Goal: Navigation & Orientation: Find specific page/section

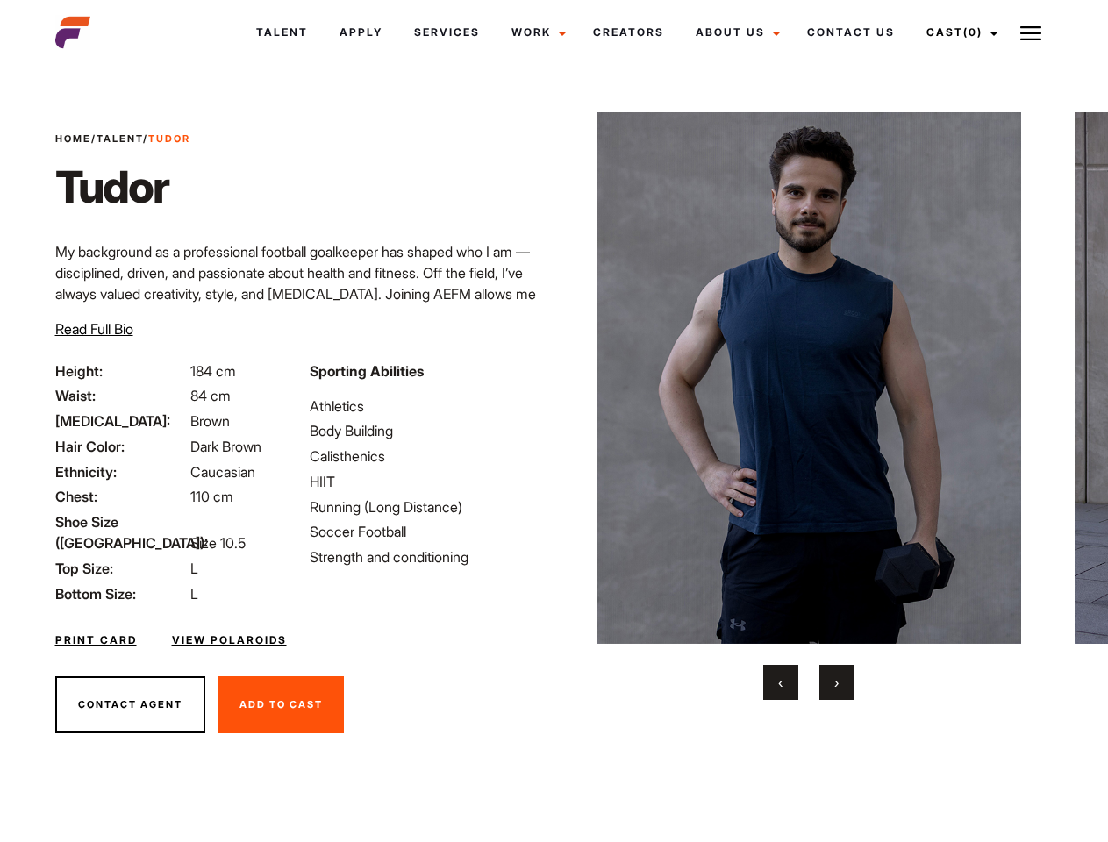
click at [958, 32] on link "Cast (0)" at bounding box center [960, 32] width 98 height 47
click at [1031, 32] on img at bounding box center [1031, 33] width 21 height 21
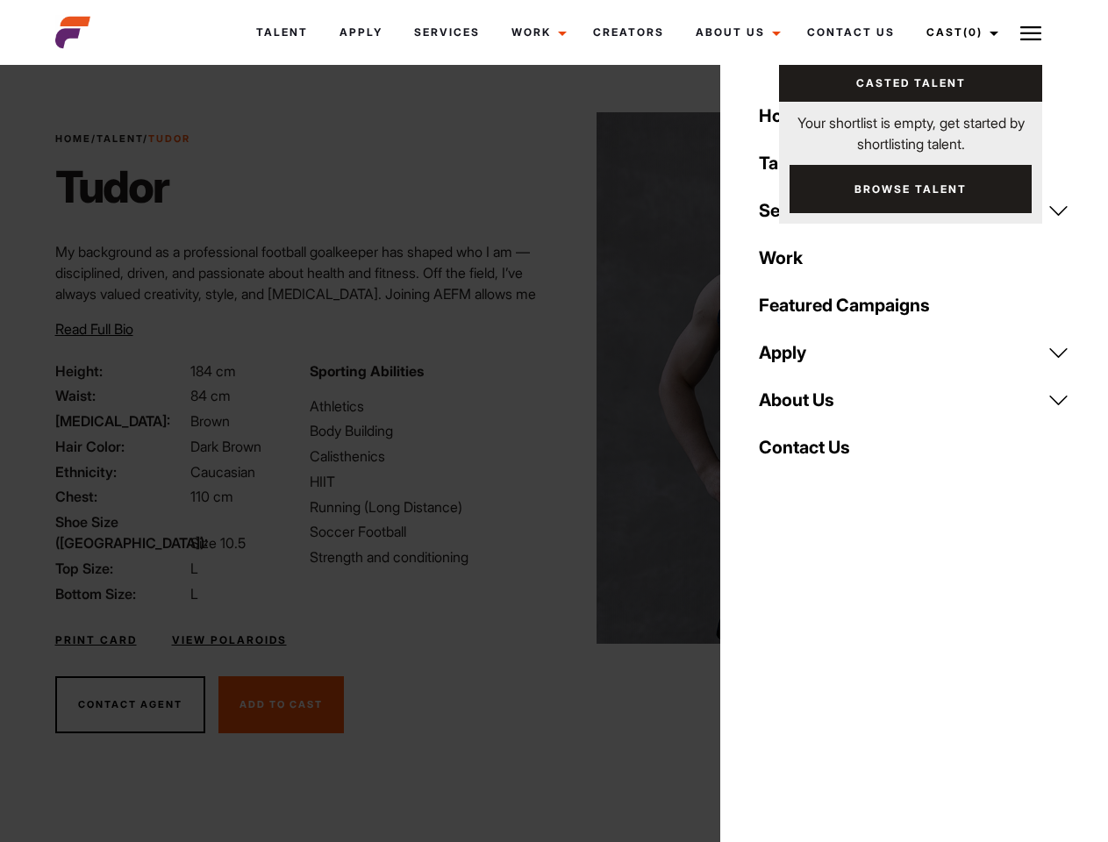
click at [808, 406] on img at bounding box center [810, 378] width 426 height 532
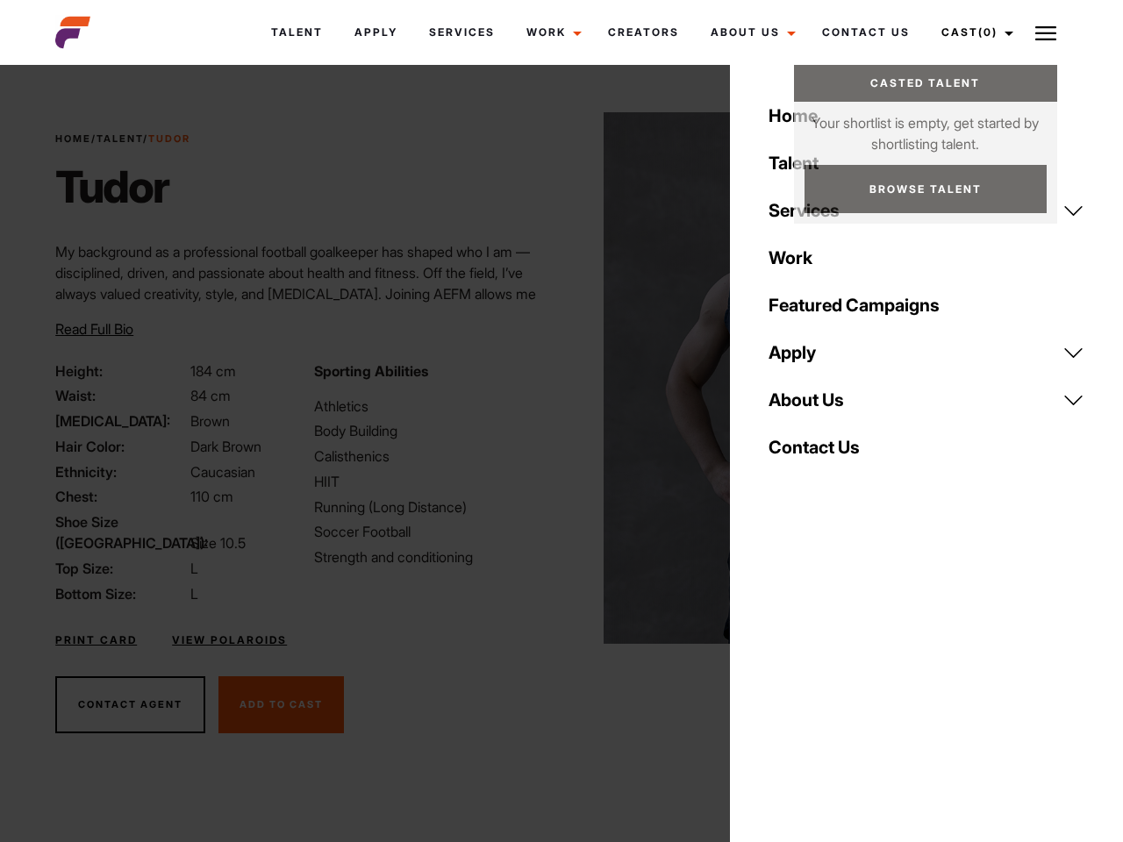
click at [554, 378] on div "Sporting Abilities Athletics Body Building Calisthenics HIIT Running (Long Dist…" at bounding box center [433, 483] width 258 height 244
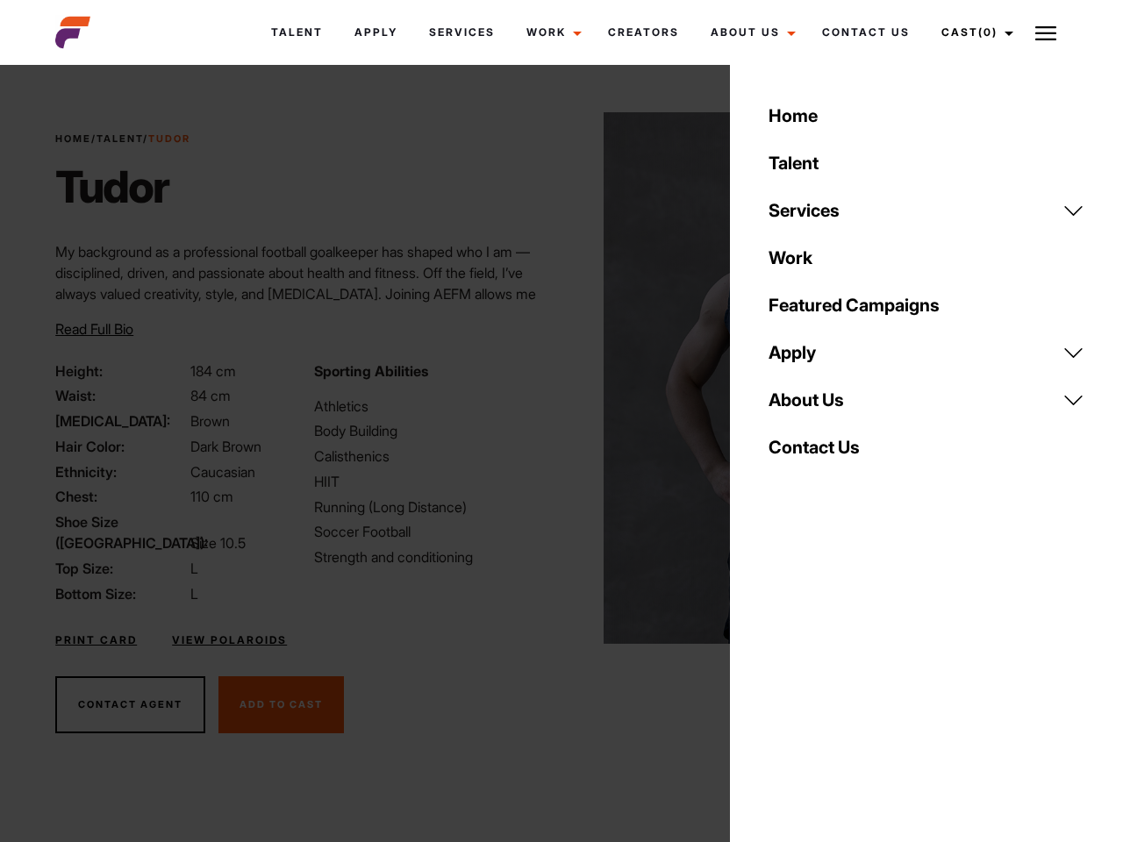
click at [781, 683] on button "‹" at bounding box center [791, 682] width 35 height 35
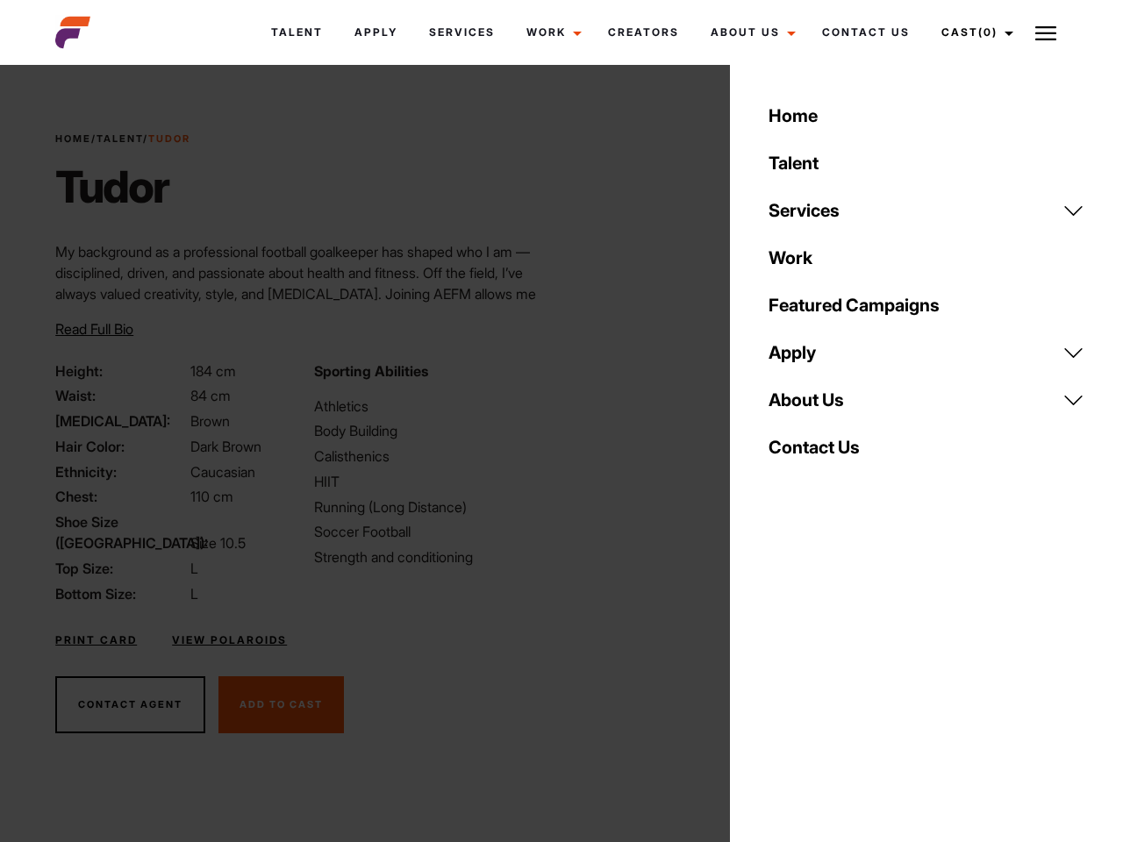
click at [837, 683] on div "Home Talent Services Talent Casting Photography Videography Creative Hair and M…" at bounding box center [926, 421] width 393 height 842
